Goal: Communication & Community: Share content

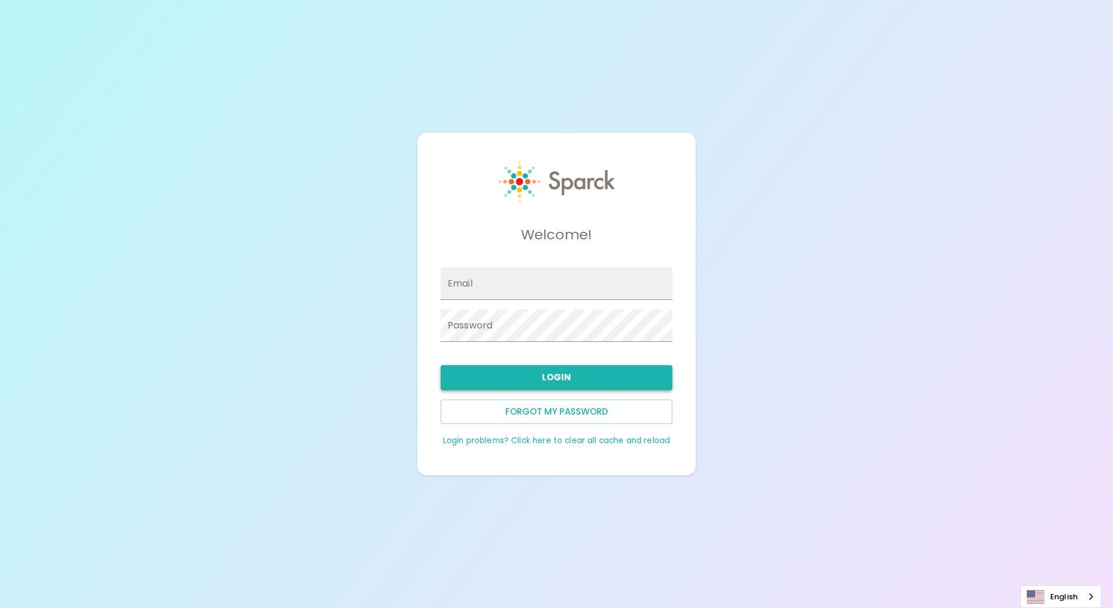
type input "[EMAIL_ADDRESS][DOMAIN_NAME]"
click at [559, 373] on button "Login" at bounding box center [557, 377] width 232 height 24
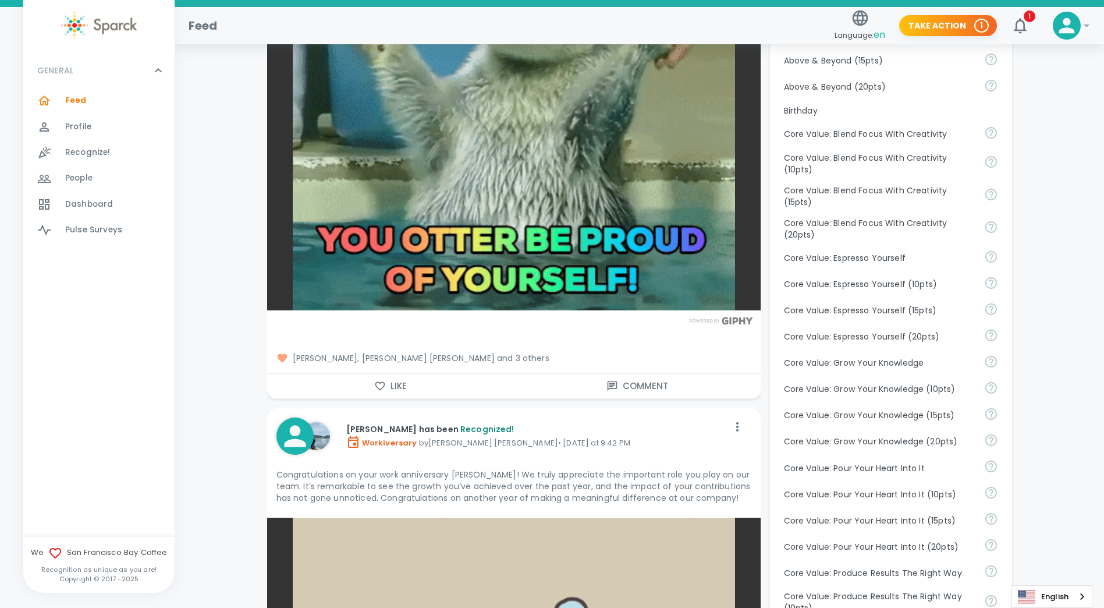
scroll to position [622, 0]
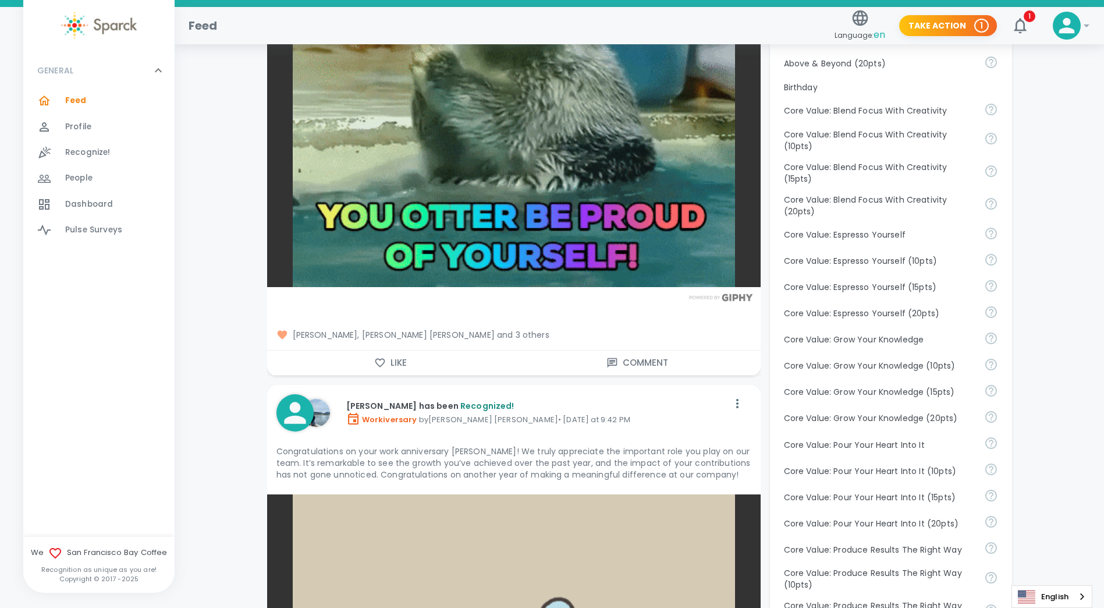
click at [88, 148] on span "Recognize!" at bounding box center [87, 153] width 45 height 12
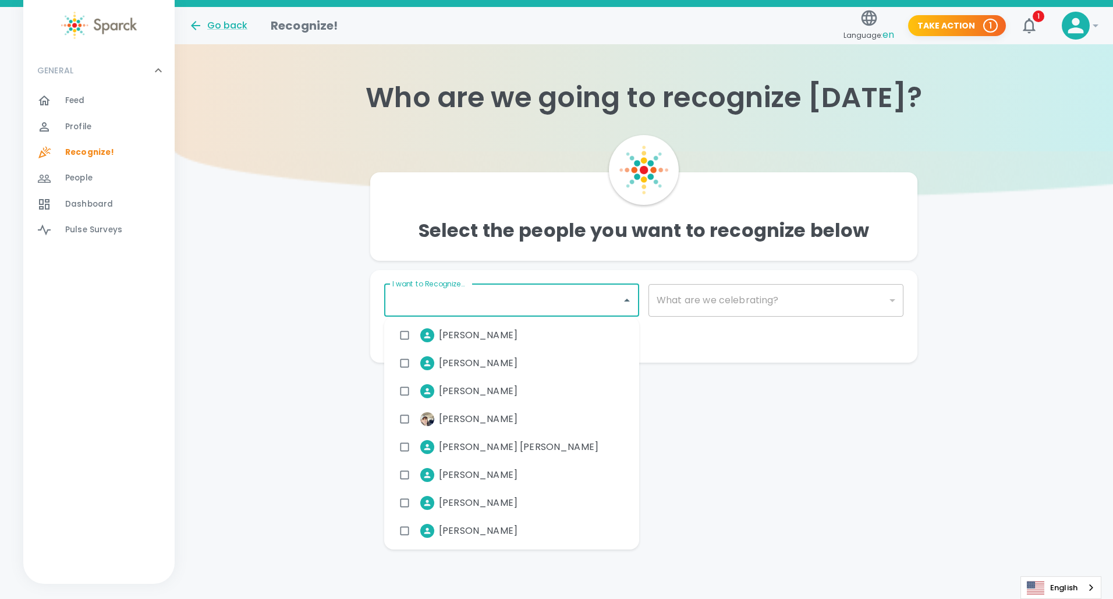
click at [483, 301] on input "I want to Recognize..." at bounding box center [502, 300] width 227 height 22
type input "c"
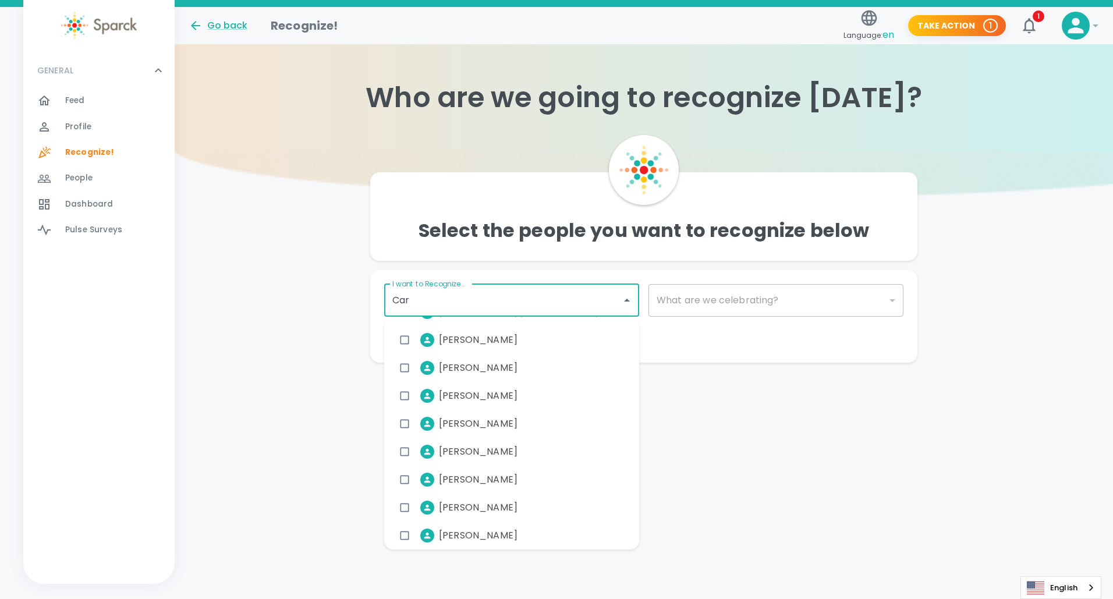
scroll to position [56, 0]
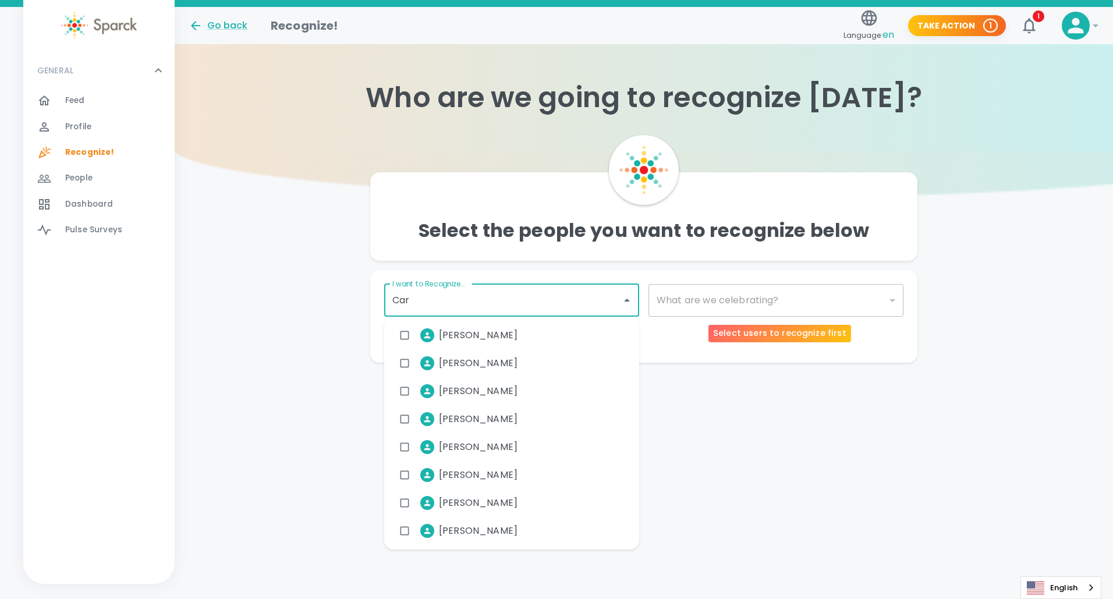
type input "Car"
click at [737, 295] on div "​" at bounding box center [775, 300] width 255 height 33
click at [494, 297] on input "I want to Recognize..." at bounding box center [502, 300] width 227 height 22
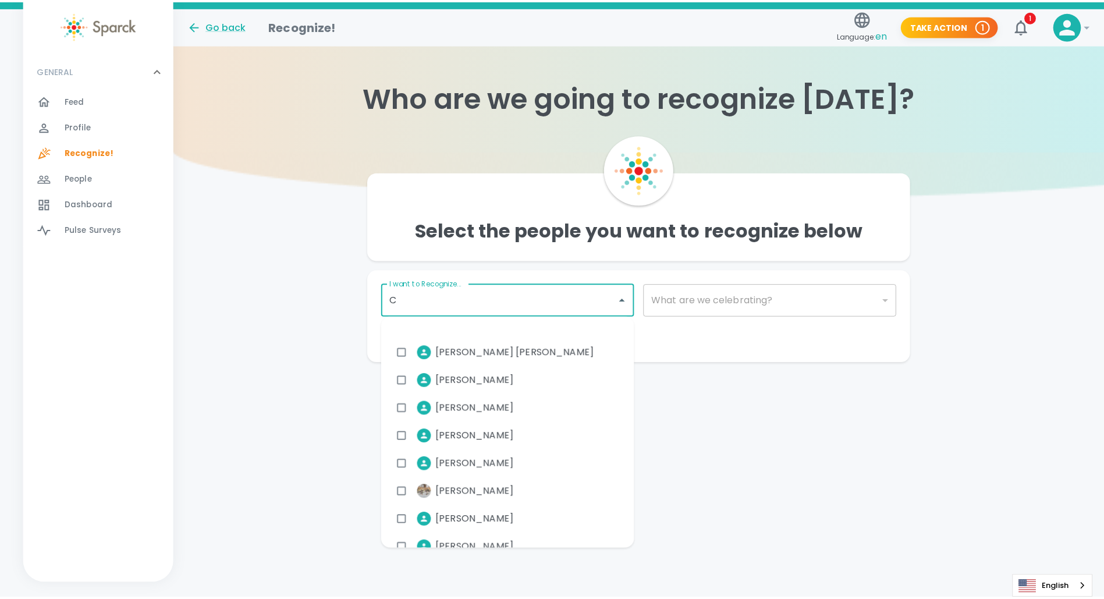
scroll to position [1258, 0]
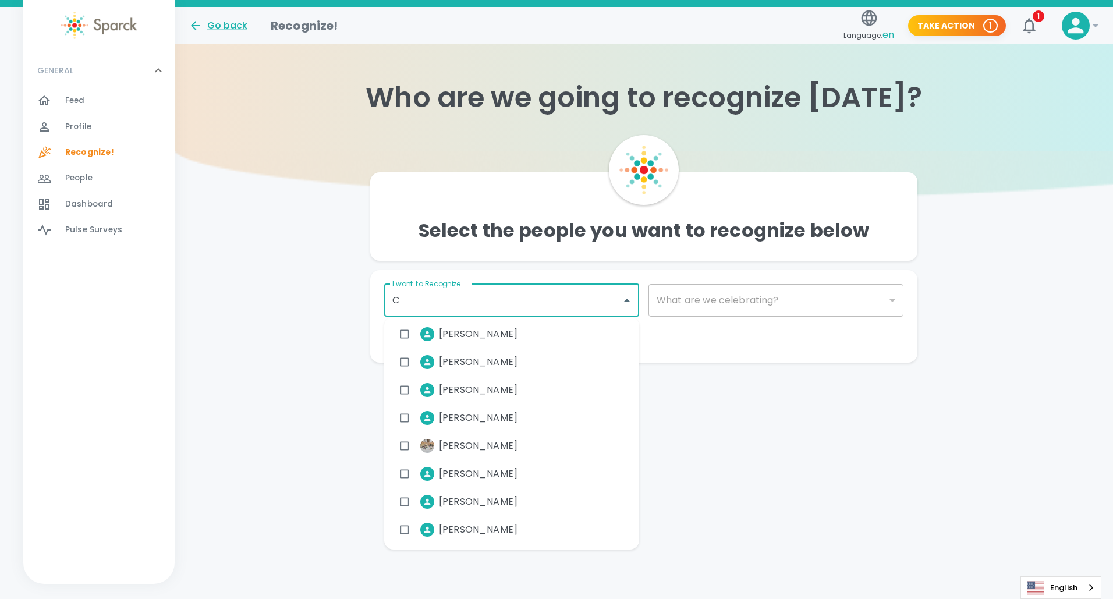
type input "C"
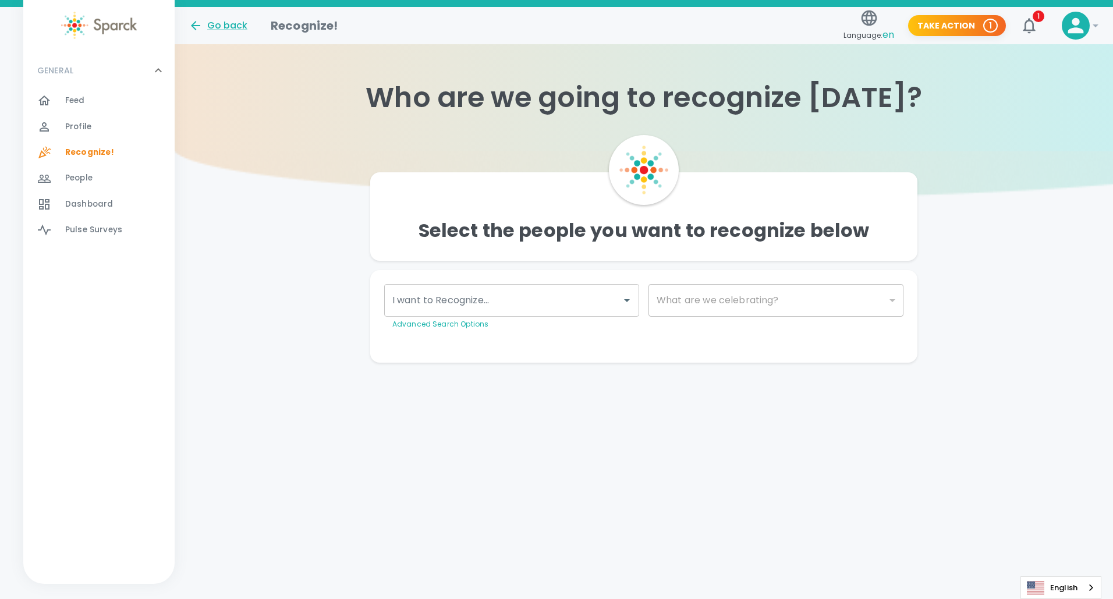
click at [641, 409] on html "Skip Navigation Go back Recognize! Language: en Take Action 1 1 ! GENERAL 0 Fee…" at bounding box center [556, 204] width 1113 height 409
click at [625, 301] on icon "Open" at bounding box center [627, 300] width 14 height 14
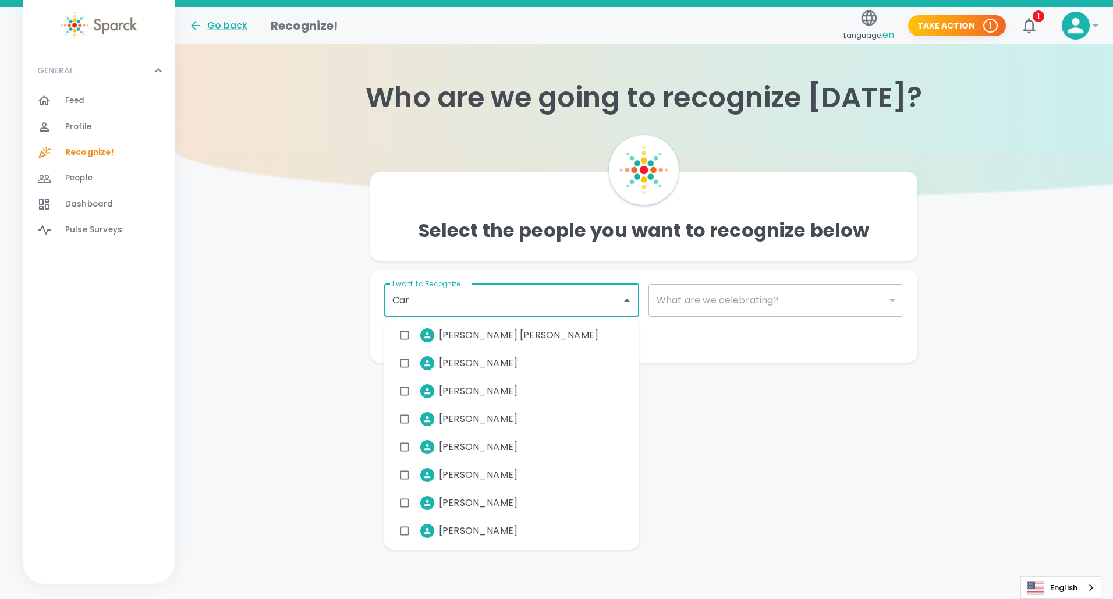
type input "Carm"
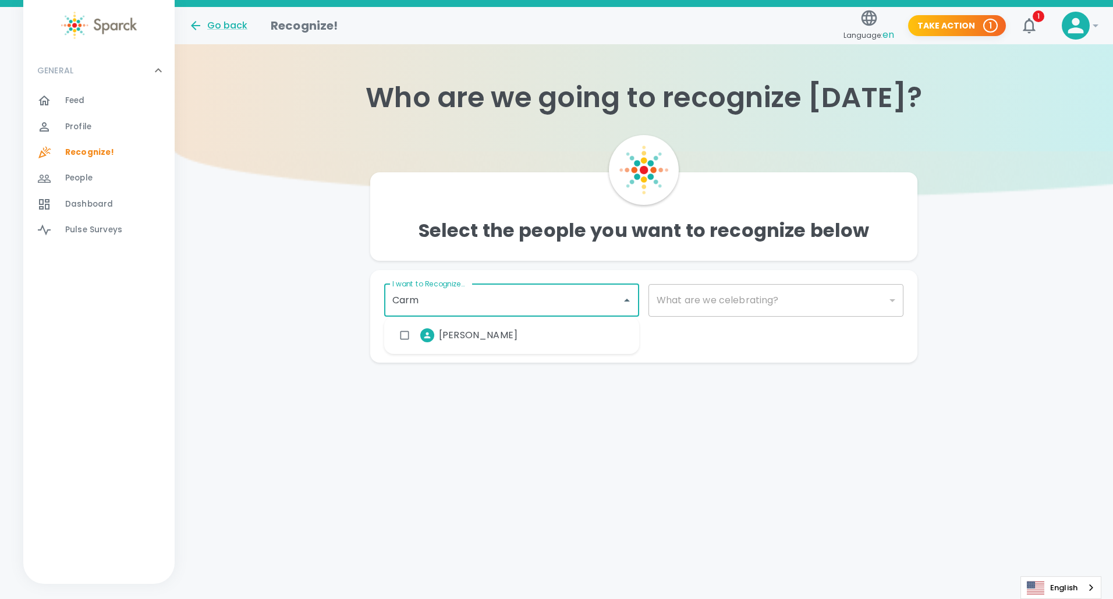
click at [502, 337] on span "[PERSON_NAME]" at bounding box center [478, 335] width 79 height 14
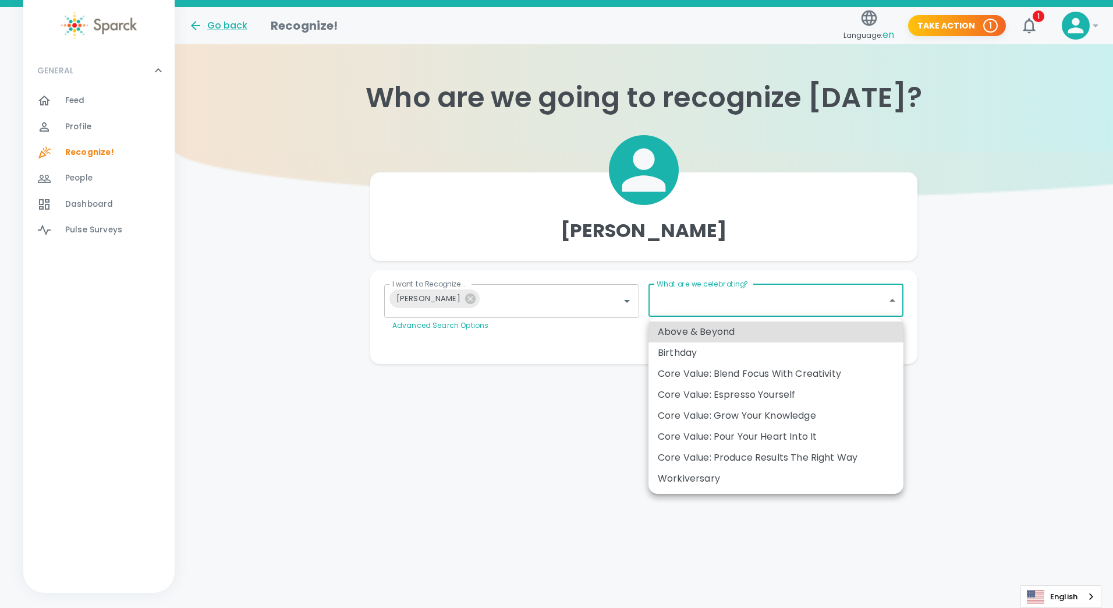
click at [888, 300] on body "Skip Navigation Go back Recognize! Language: en Take Action 1 1 ! GENERAL 0 Fee…" at bounding box center [556, 205] width 1113 height 410
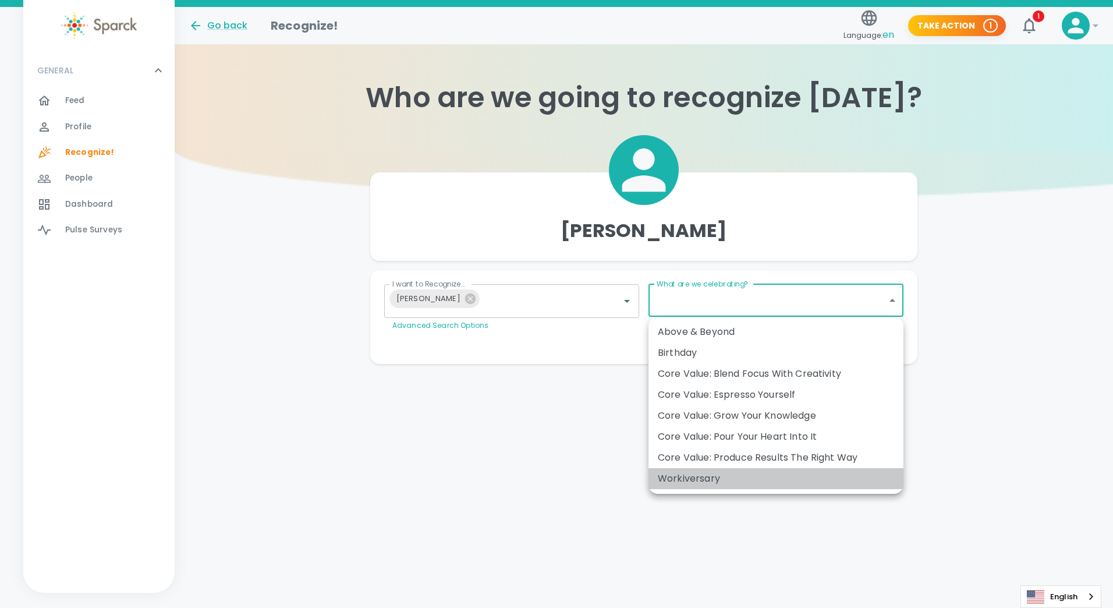
click at [706, 476] on div "Workiversary" at bounding box center [776, 478] width 236 height 14
type input "2073"
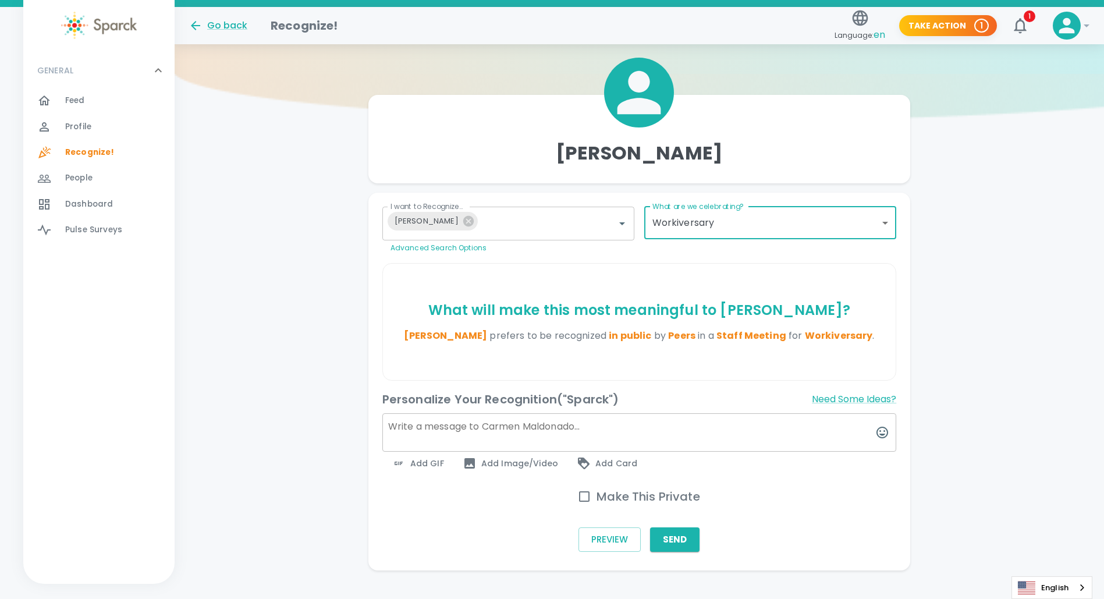
scroll to position [95, 0]
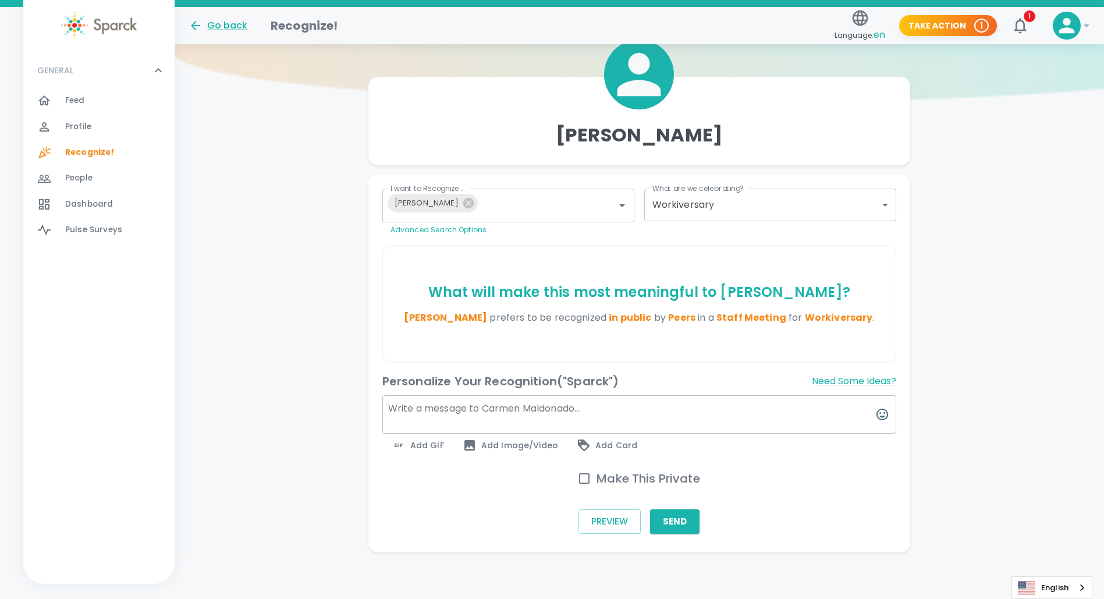
click at [416, 414] on textarea at bounding box center [639, 414] width 514 height 38
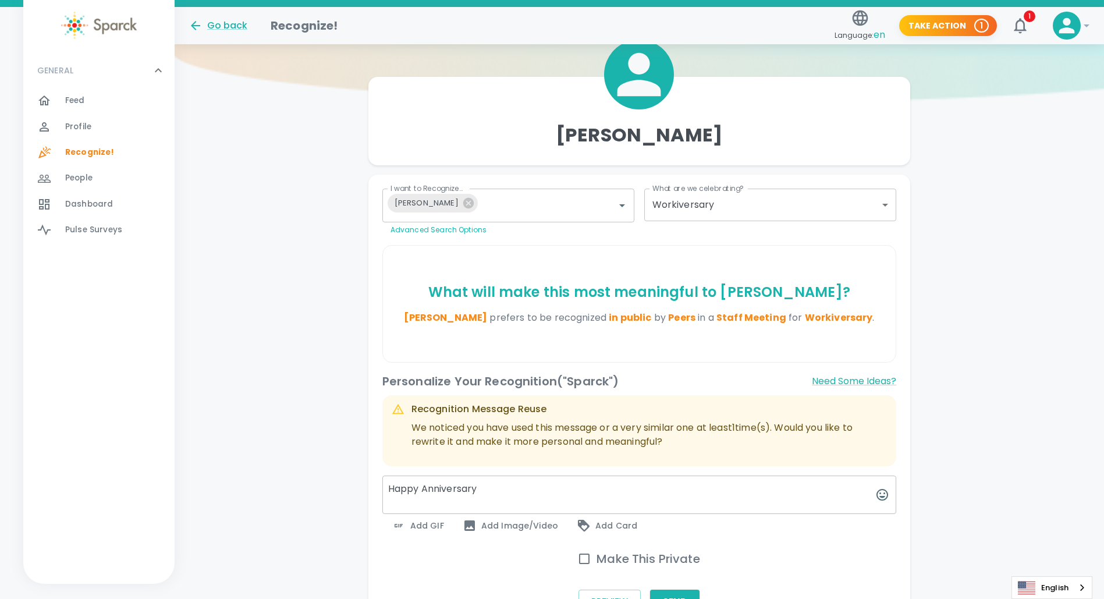
type textarea "Happy Anniversary"
click at [681, 367] on div "Personalize Your Recognition ("Sparck") Need Some Ideas? Recognition Message Re…" at bounding box center [635, 450] width 524 height 175
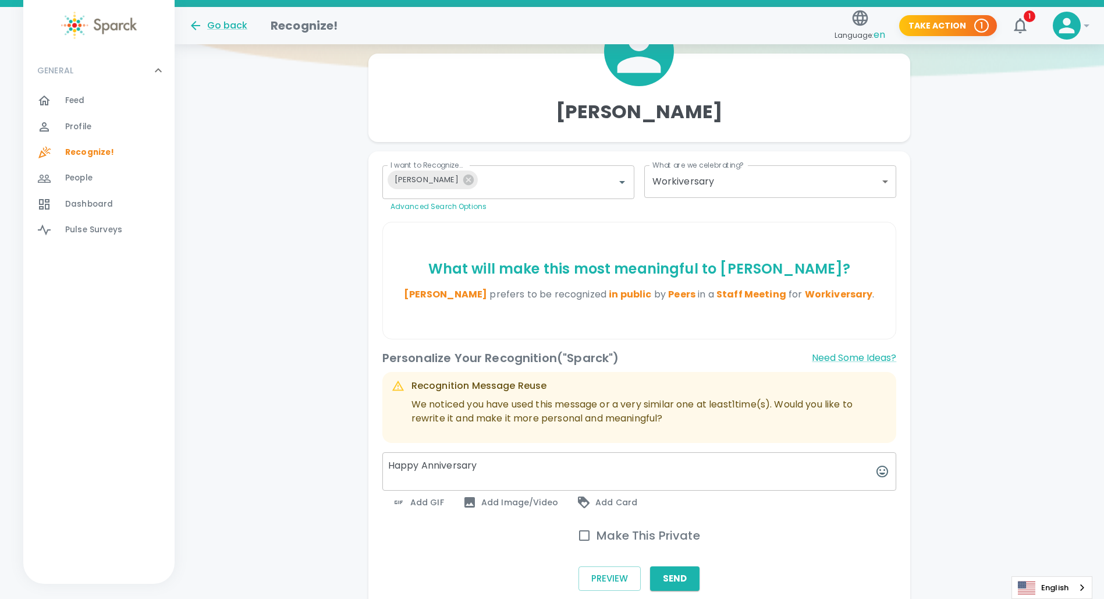
scroll to position [176, 0]
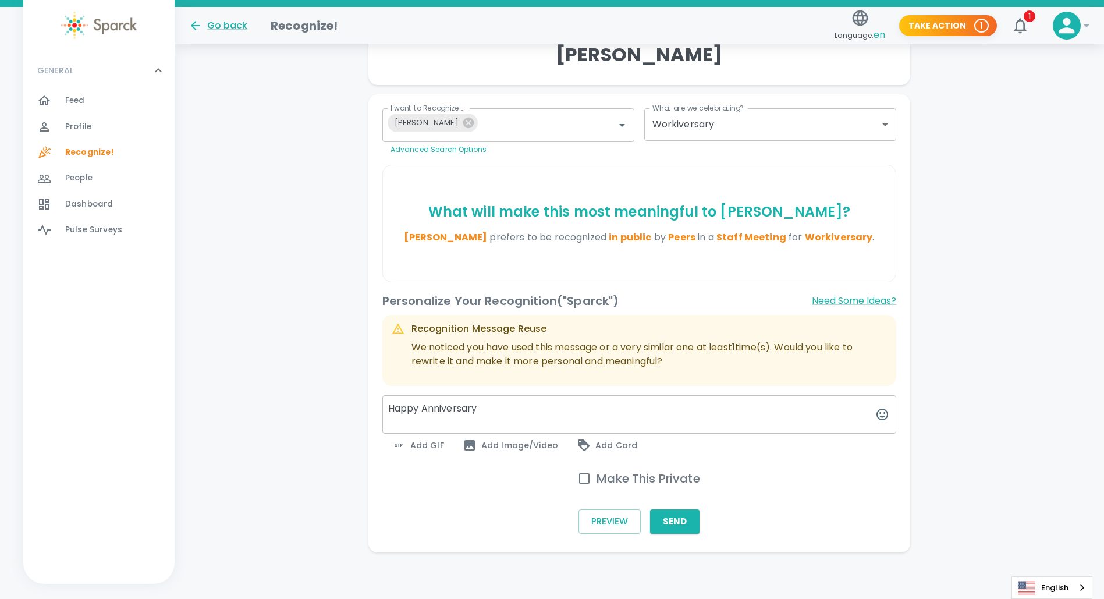
click at [479, 408] on textarea "Happy Anniversary" at bounding box center [639, 414] width 514 height 38
click at [679, 520] on button "Send" at bounding box center [674, 521] width 49 height 24
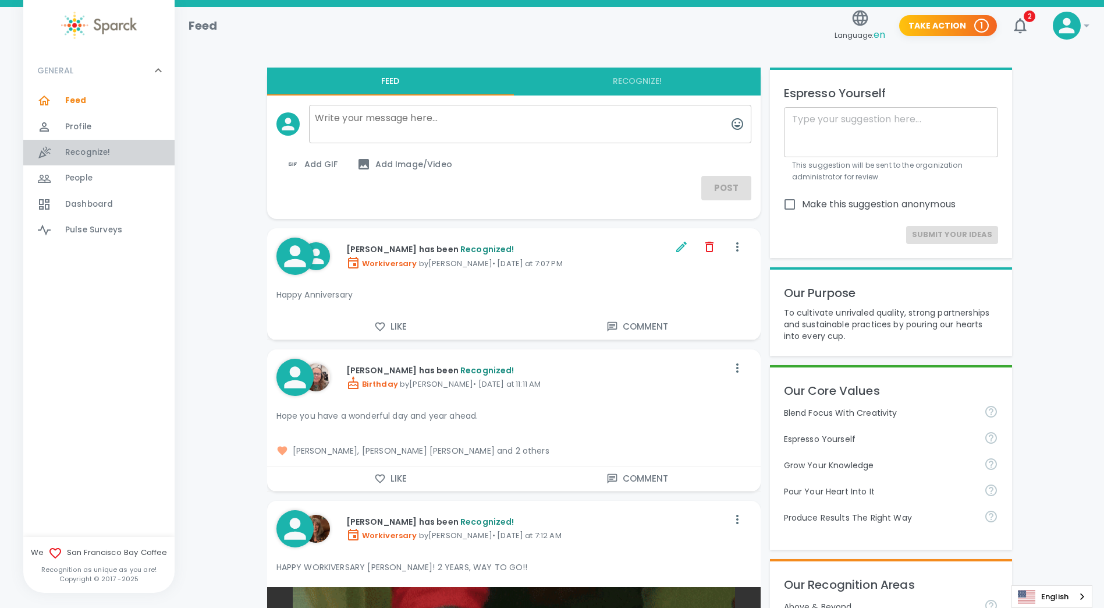
click at [93, 147] on span "Recognize! 0" at bounding box center [87, 152] width 45 height 16
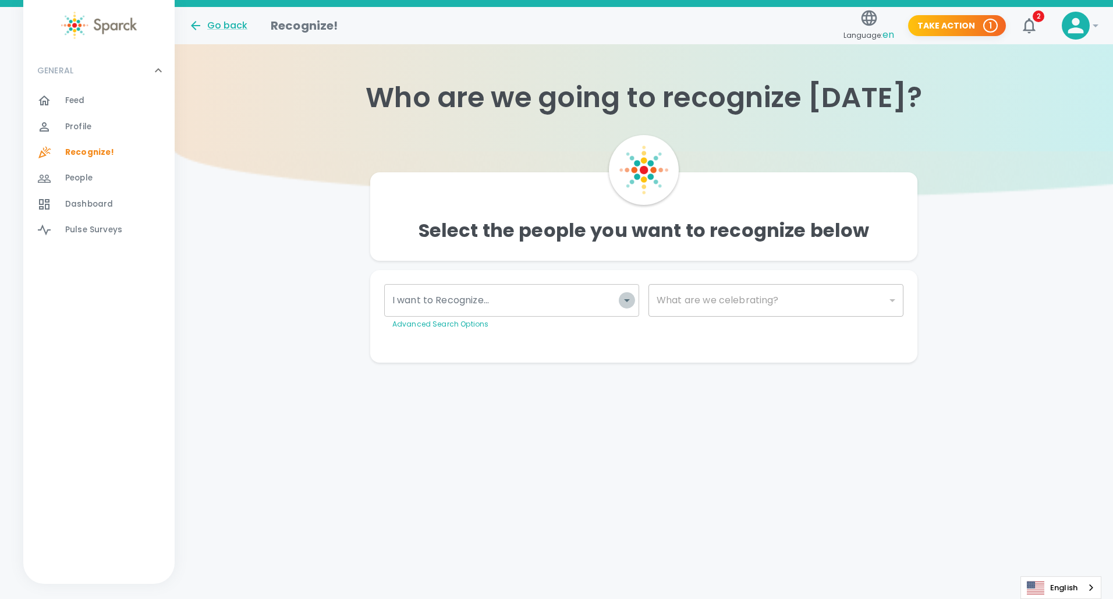
click at [627, 300] on icon "Open" at bounding box center [627, 300] width 6 height 3
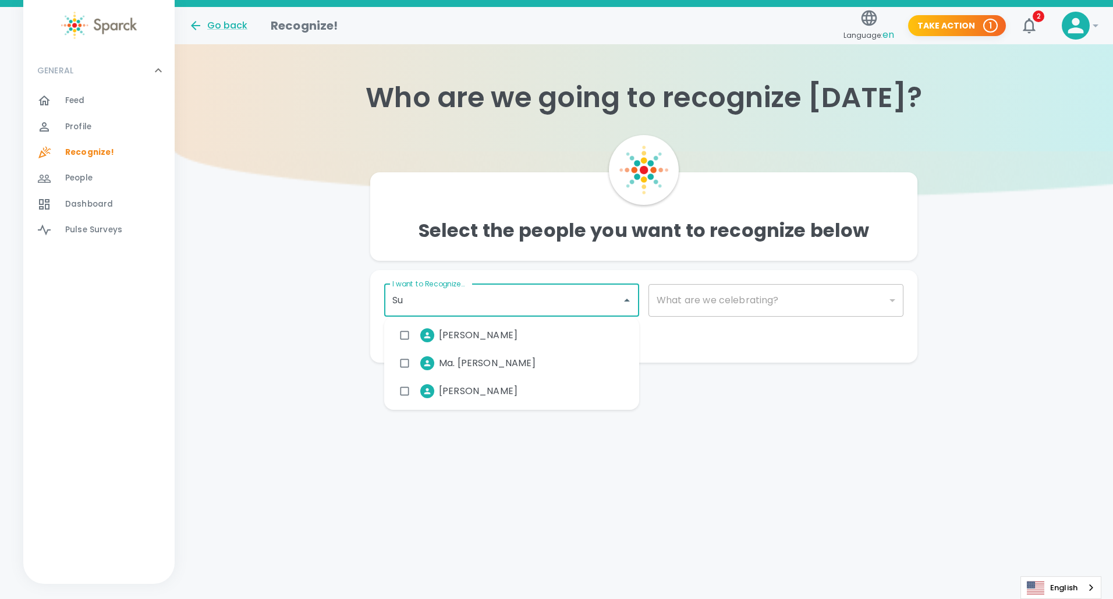
type input "S"
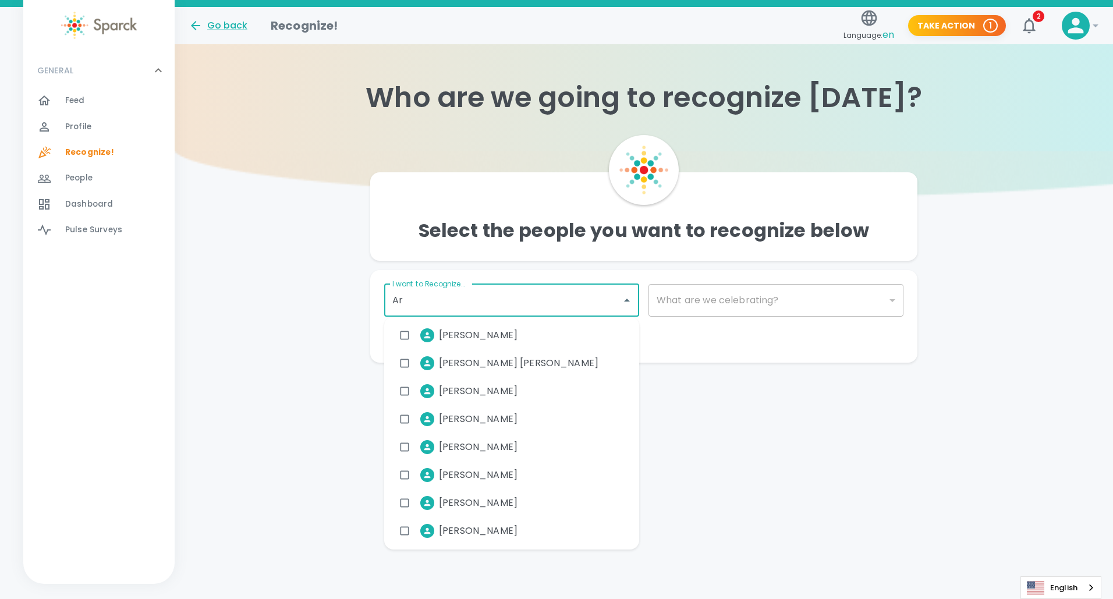
type input "Ara"
click at [497, 331] on span "[PERSON_NAME]" at bounding box center [478, 335] width 79 height 14
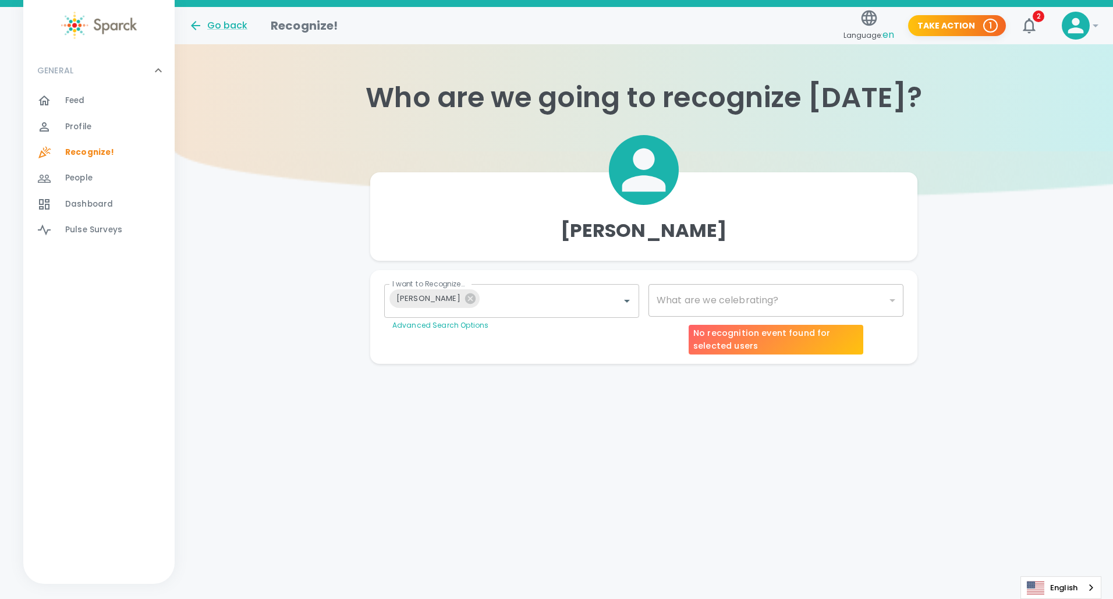
click at [790, 297] on div "​" at bounding box center [775, 300] width 255 height 33
click at [890, 297] on body "Skip Navigation Go back Recognize! Language: en Take Action 1 2 ! GENERAL 0 Fee…" at bounding box center [556, 205] width 1113 height 410
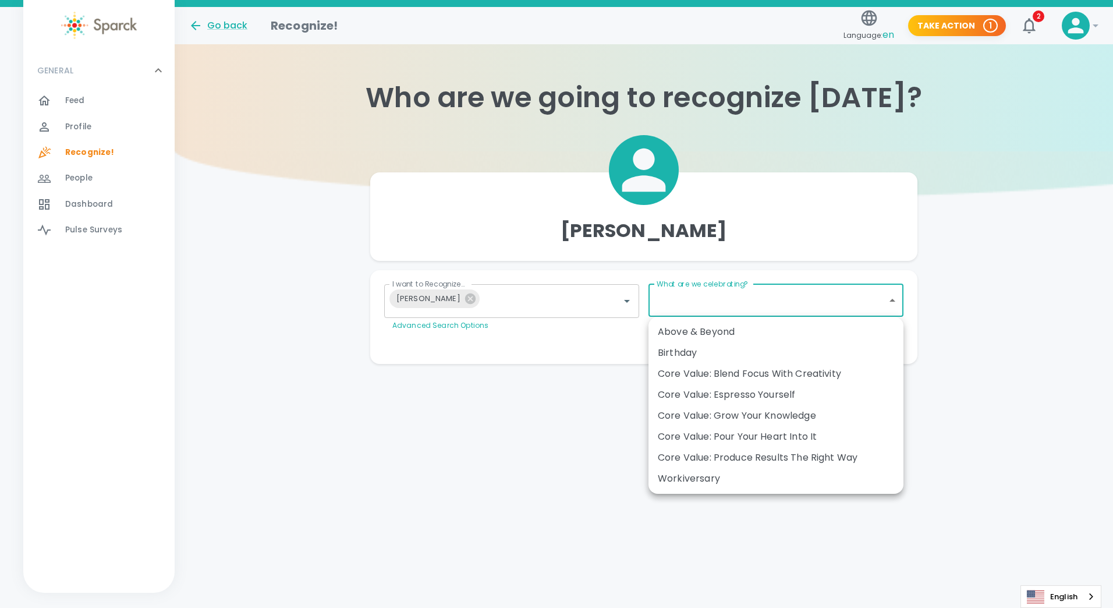
click at [688, 477] on div "Workiversary" at bounding box center [776, 478] width 236 height 14
type input "2073"
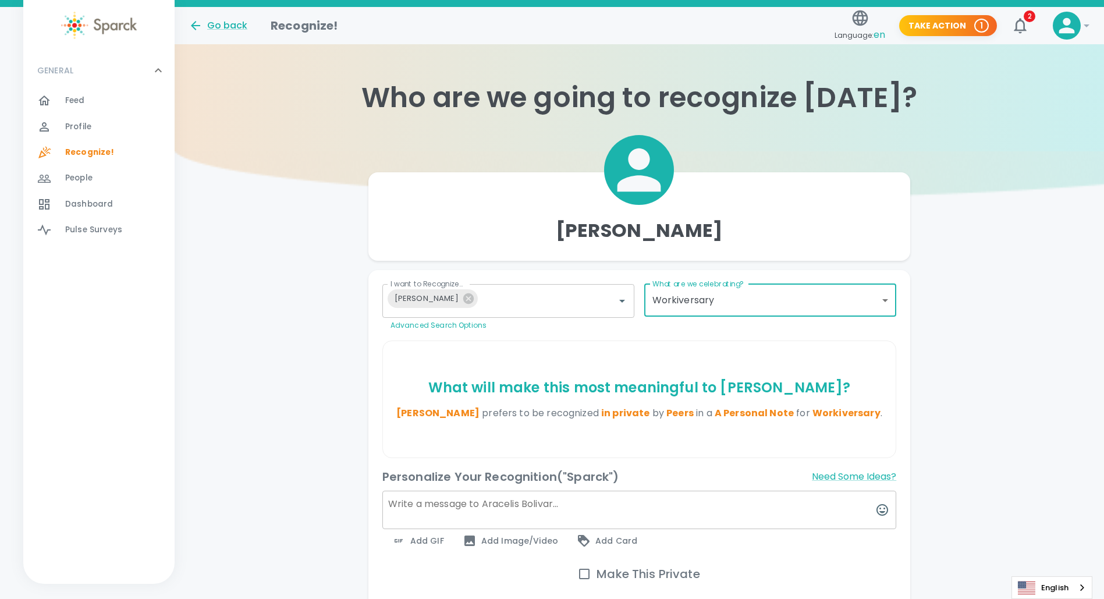
click at [404, 505] on textarea at bounding box center [639, 510] width 514 height 38
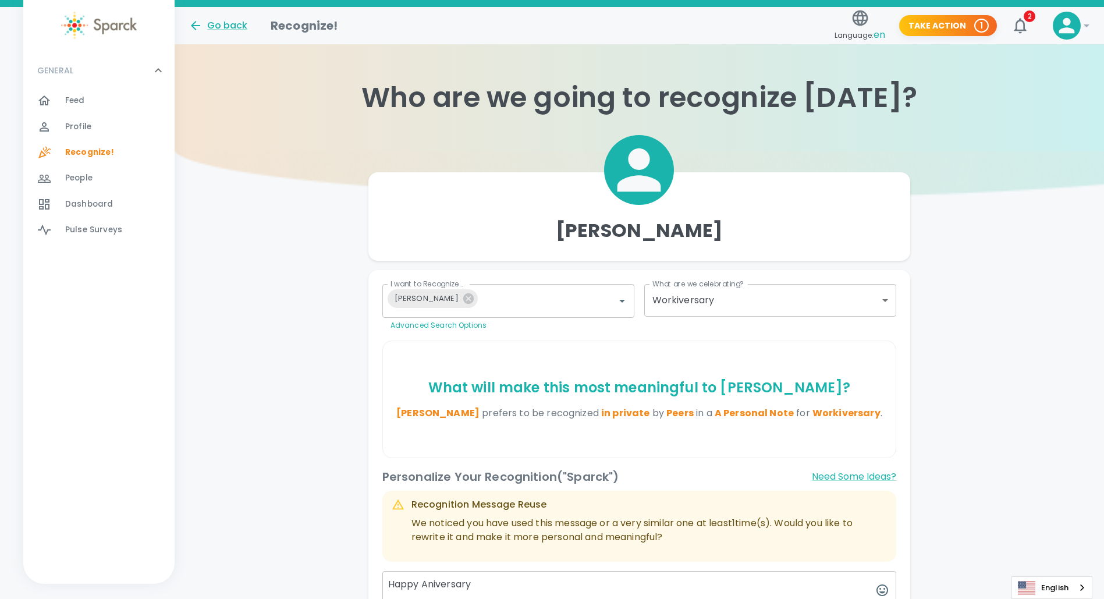
drag, startPoint x: 450, startPoint y: 590, endPoint x: 460, endPoint y: 578, distance: 15.4
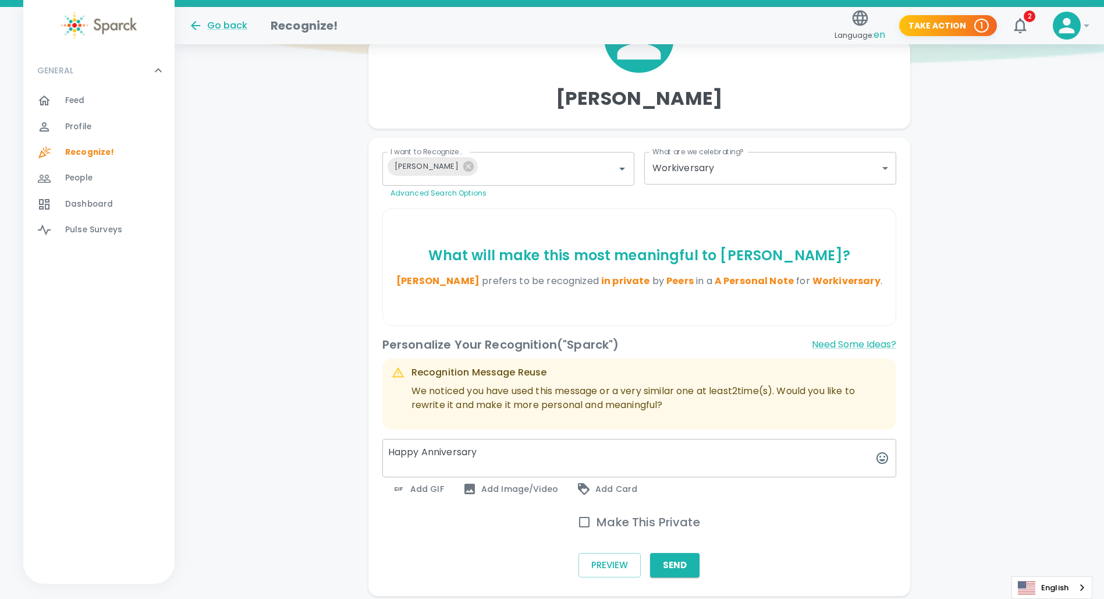
scroll to position [147, 0]
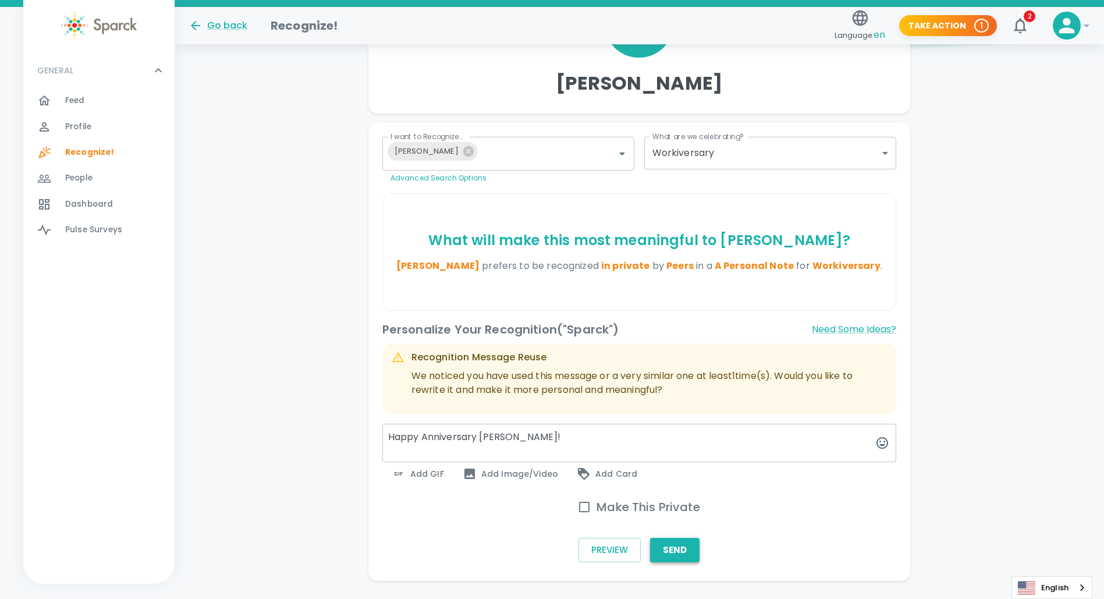
type textarea "Happy Anniversary [PERSON_NAME]!"
click at [678, 548] on button "Send" at bounding box center [674, 550] width 49 height 24
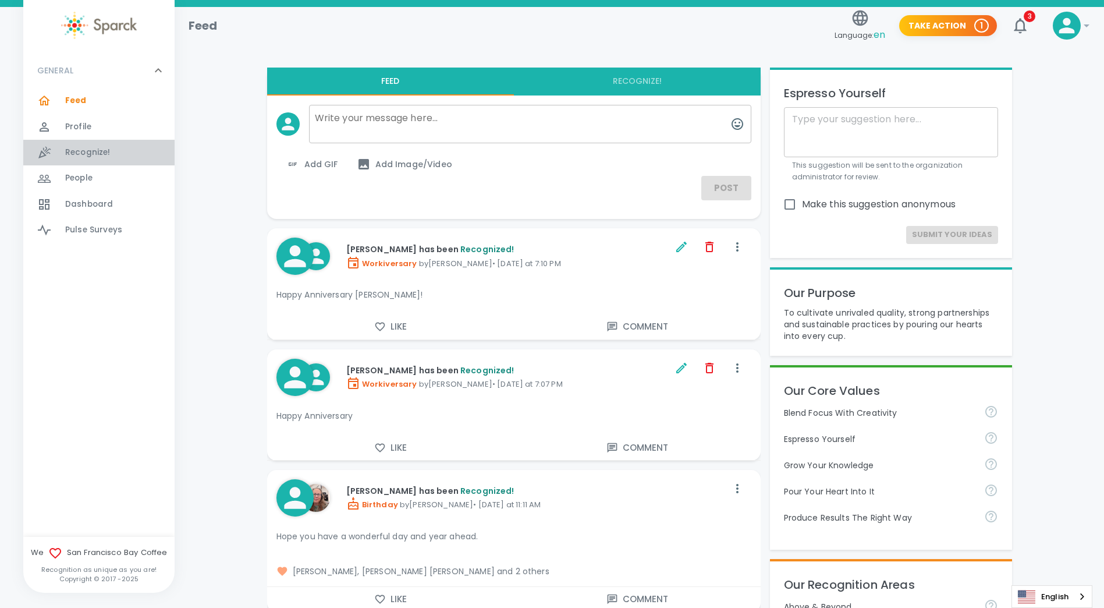
click at [94, 148] on span "Recognize!" at bounding box center [87, 153] width 45 height 12
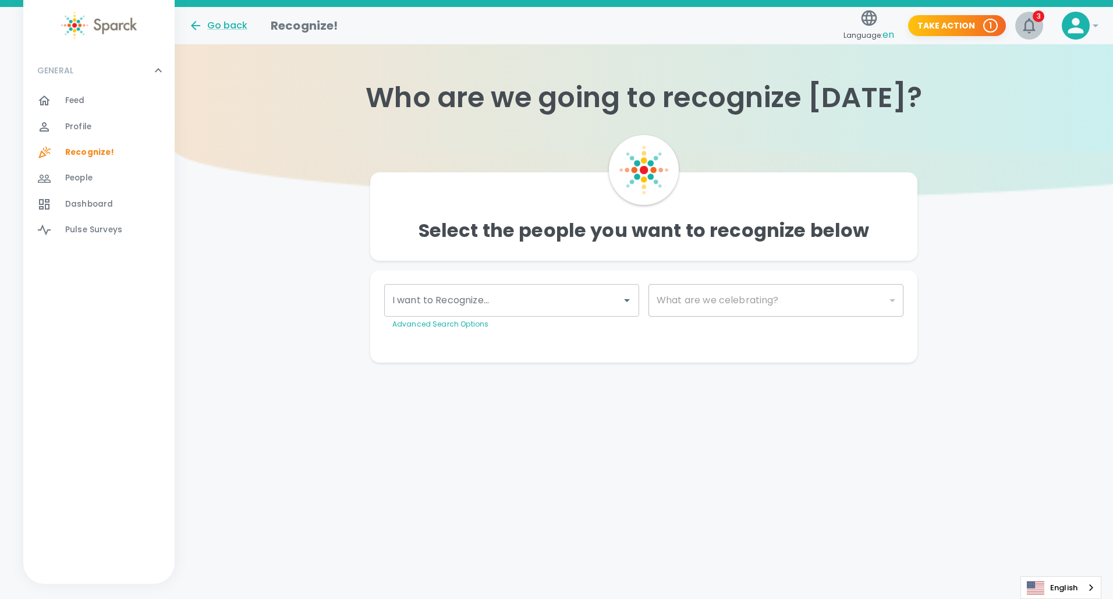
click at [1035, 14] on span "3" at bounding box center [1038, 16] width 12 height 12
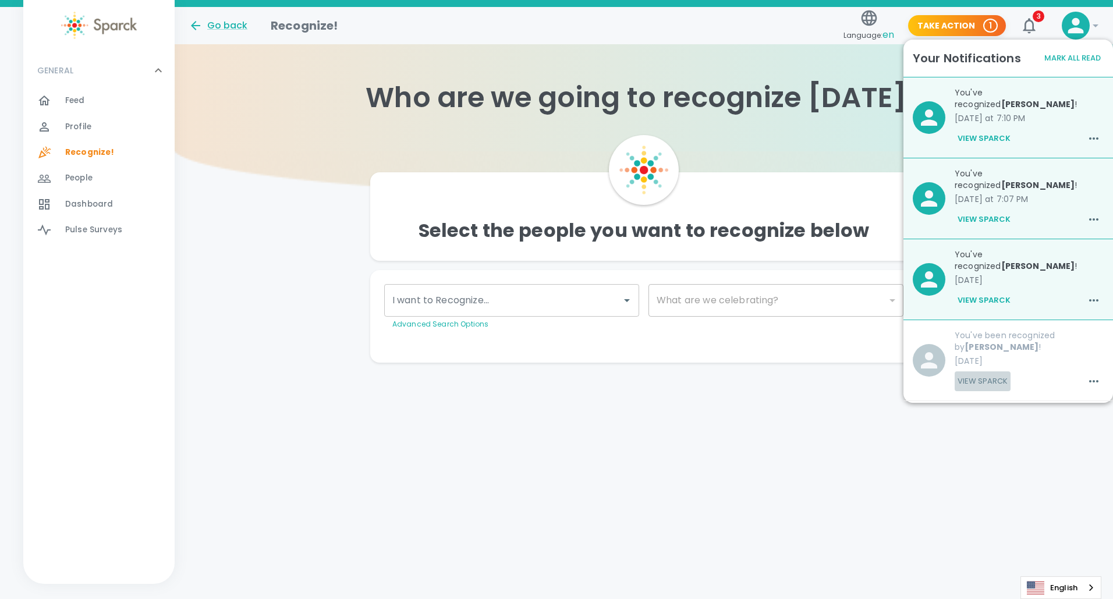
click at [979, 379] on button "View Sparck" at bounding box center [982, 381] width 56 height 20
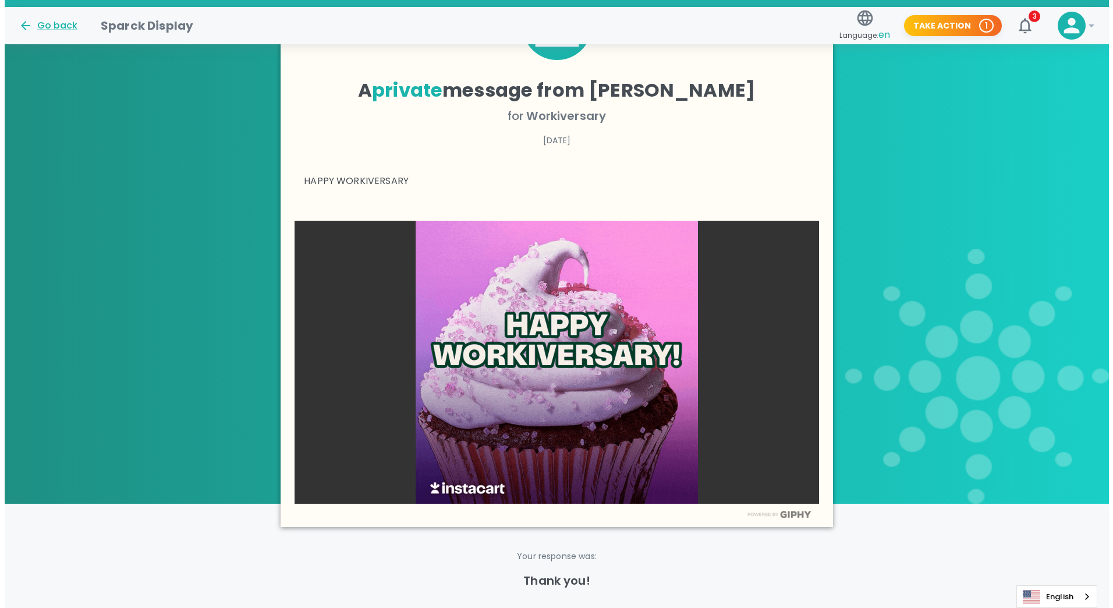
scroll to position [225, 0]
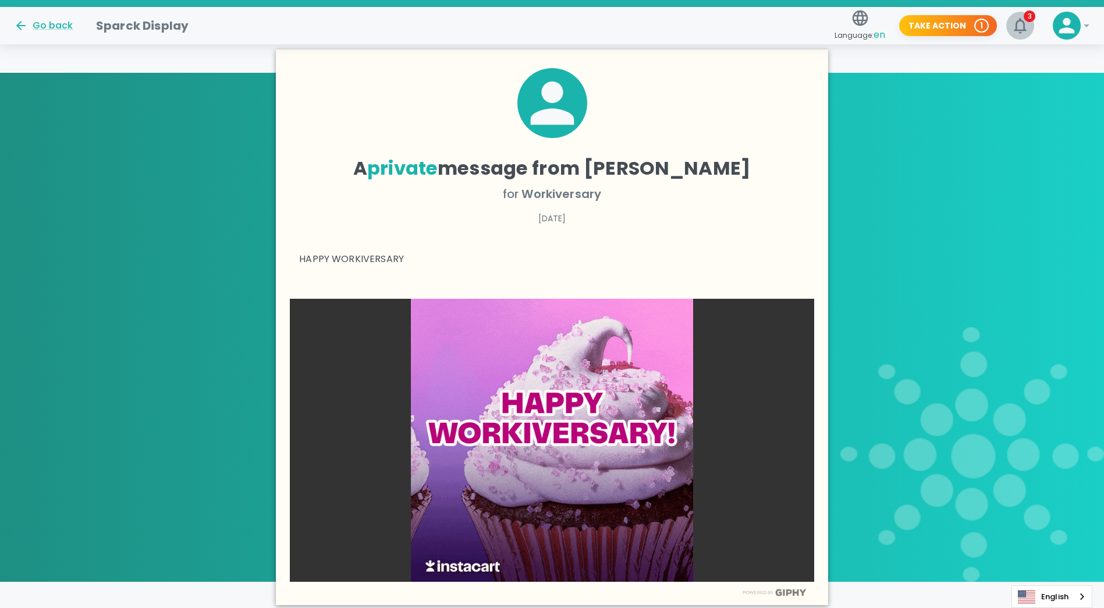
click at [1025, 18] on span "3" at bounding box center [1030, 16] width 12 height 12
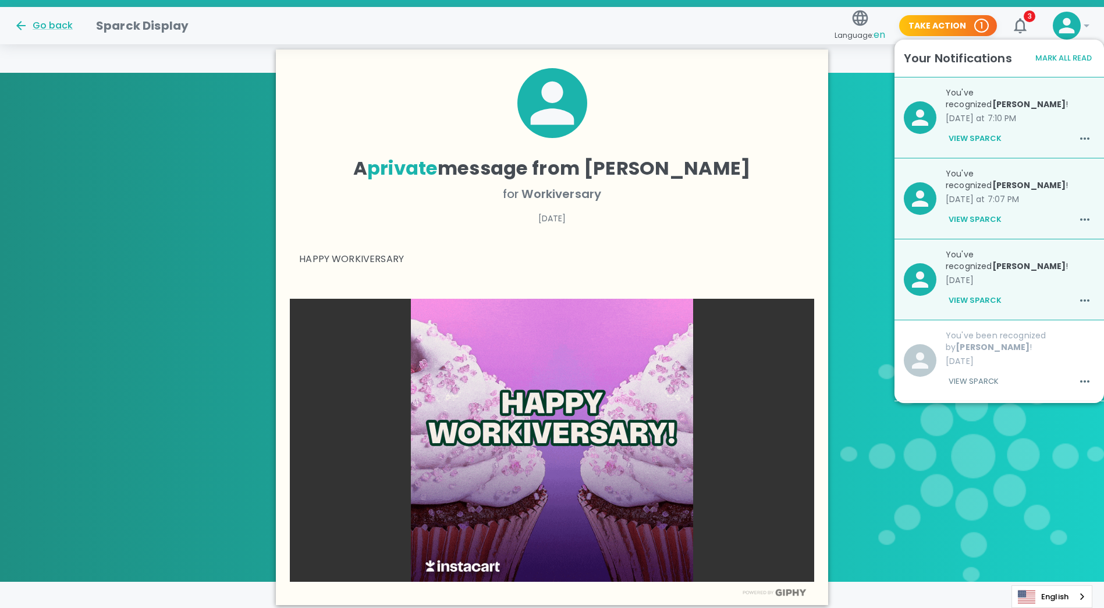
drag, startPoint x: 769, startPoint y: 124, endPoint x: 776, endPoint y: 118, distance: 9.1
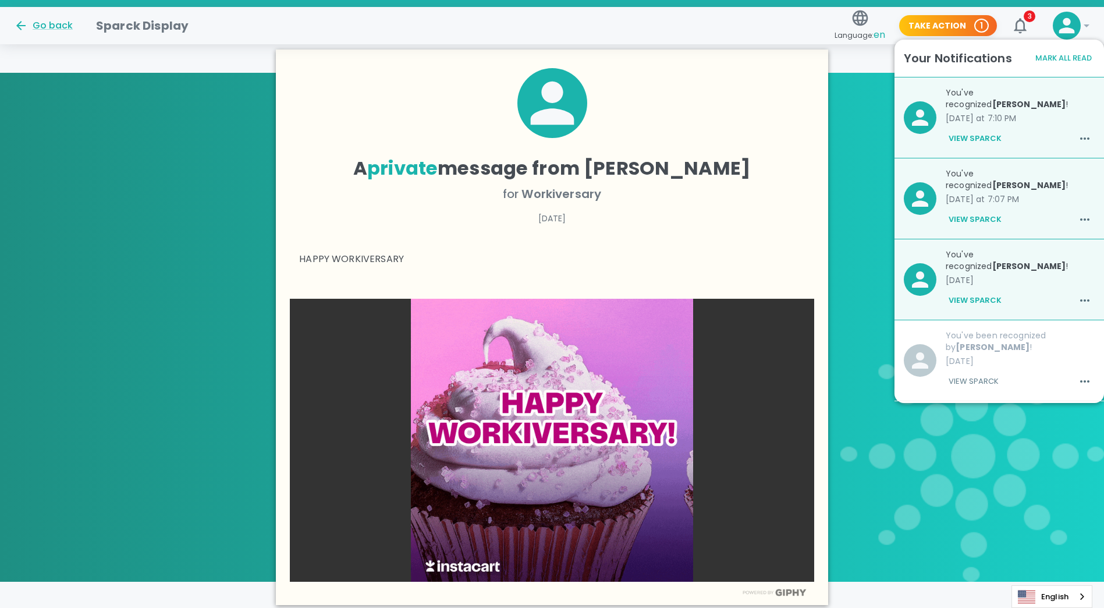
click at [769, 124] on div at bounding box center [552, 112] width 506 height 88
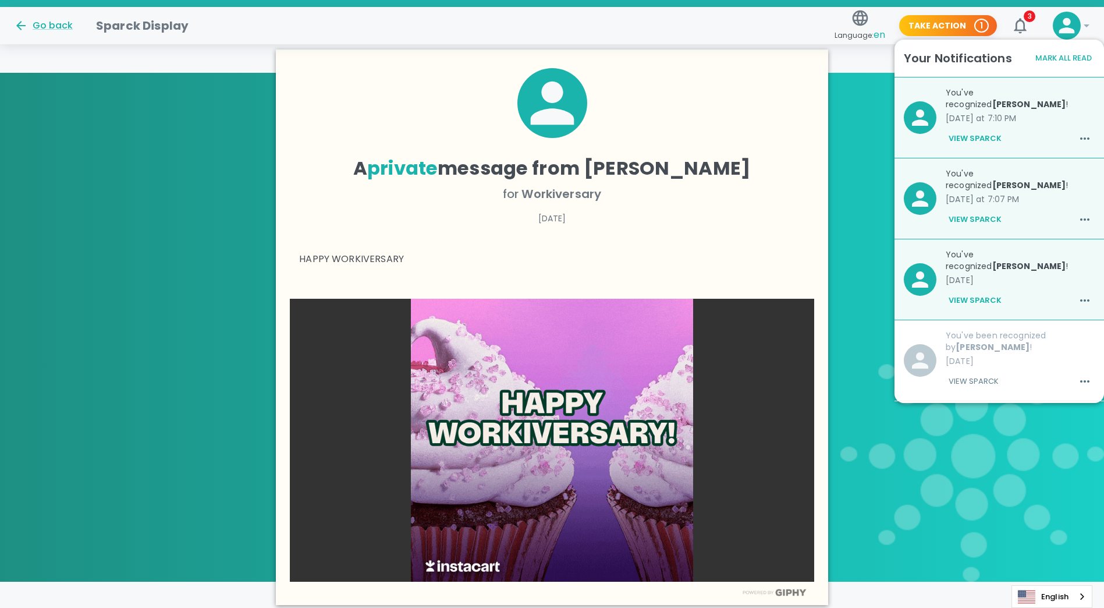
click at [1066, 23] on icon at bounding box center [1067, 26] width 16 height 16
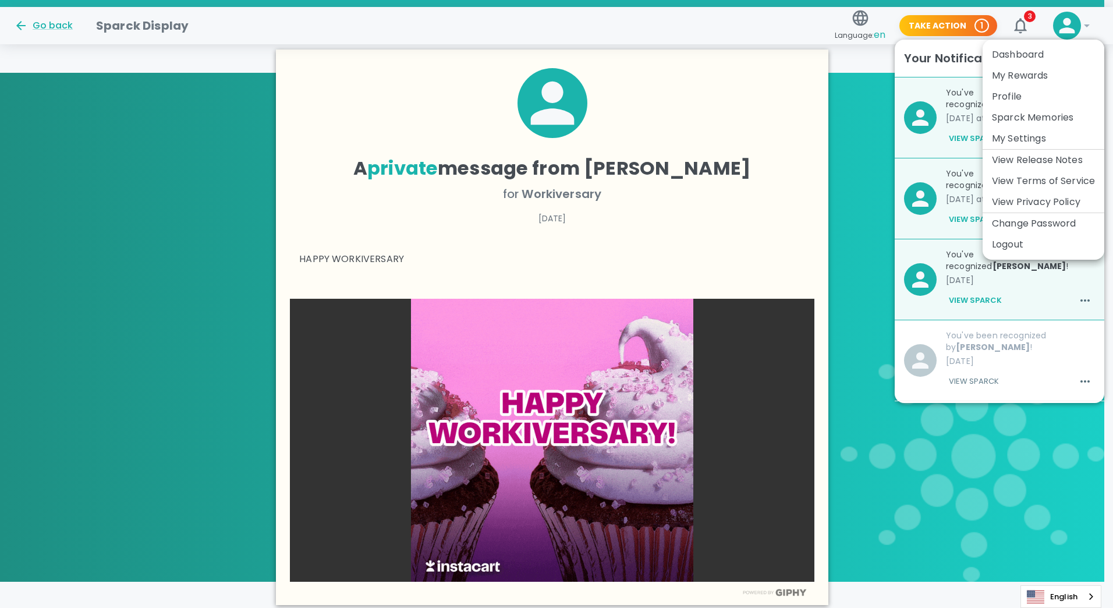
click at [780, 70] on div at bounding box center [556, 304] width 1113 height 608
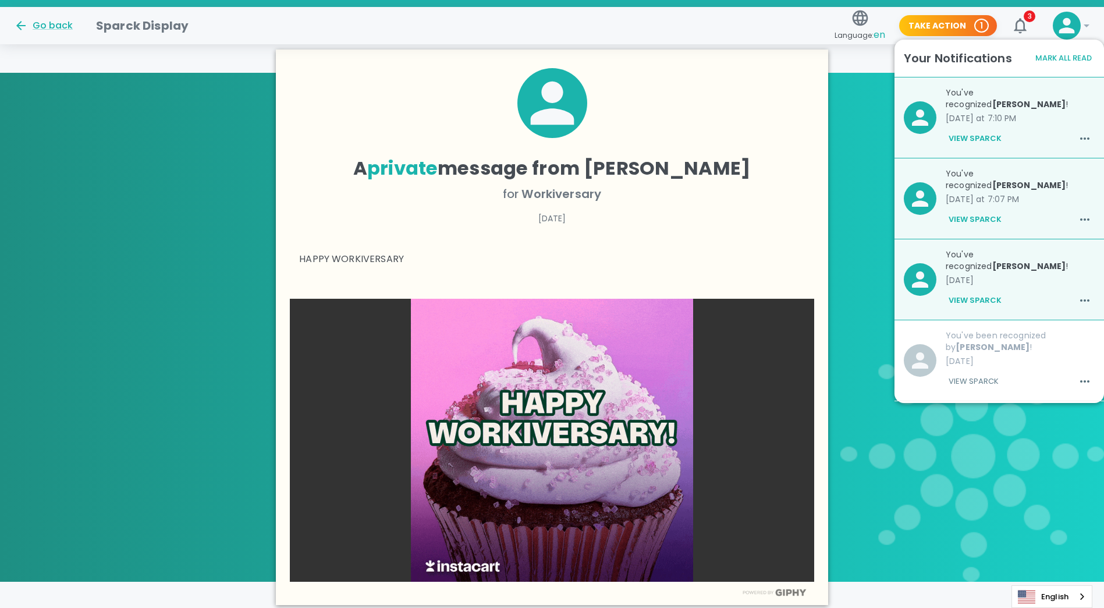
click at [1063, 23] on icon at bounding box center [1066, 25] width 23 height 23
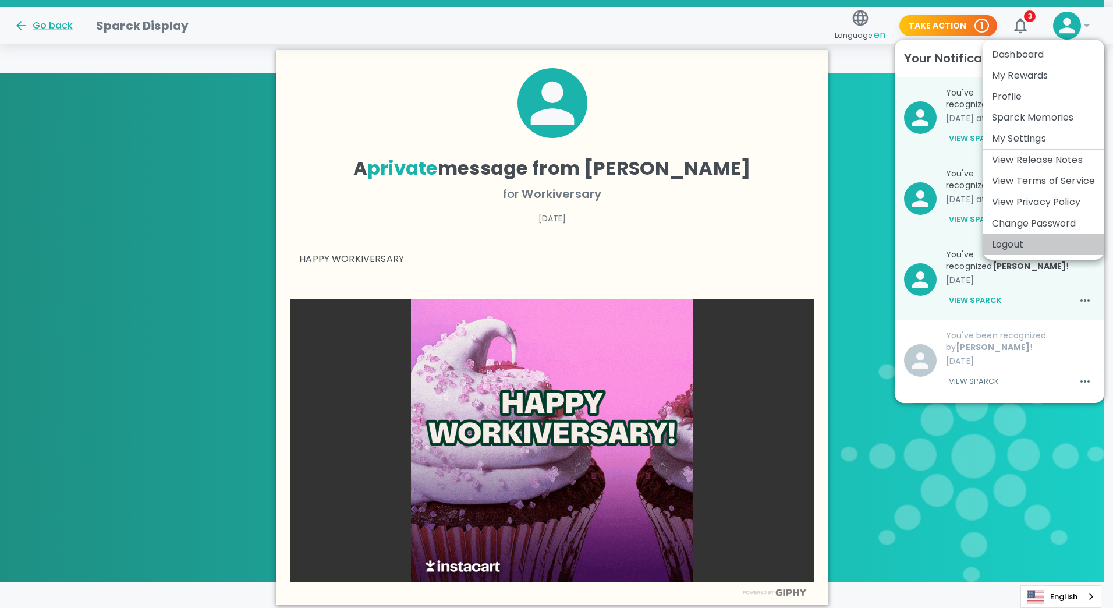
click at [1011, 243] on li "Logout" at bounding box center [1043, 244] width 122 height 21
